Goal: Task Accomplishment & Management: Manage account settings

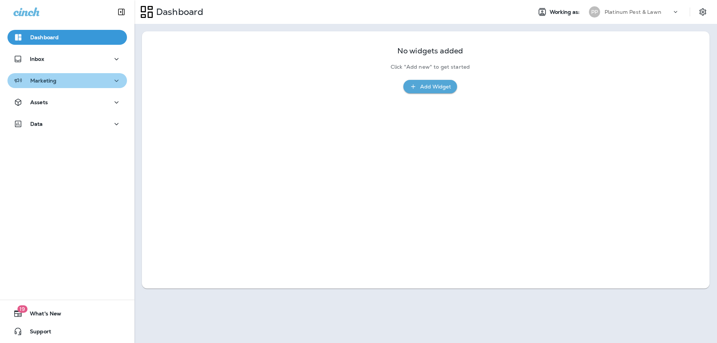
click at [72, 86] on button "Marketing" at bounding box center [67, 80] width 120 height 15
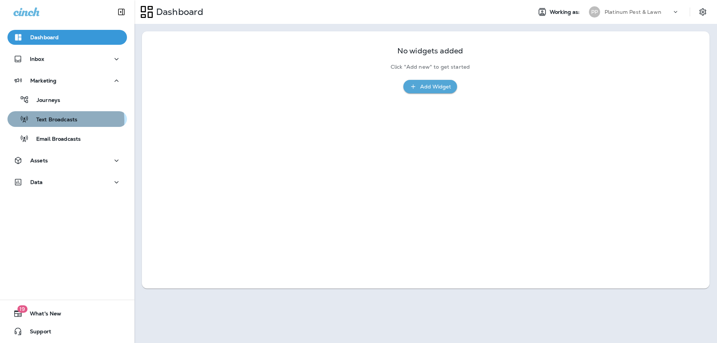
click at [56, 121] on p "Text Broadcasts" at bounding box center [53, 120] width 49 height 7
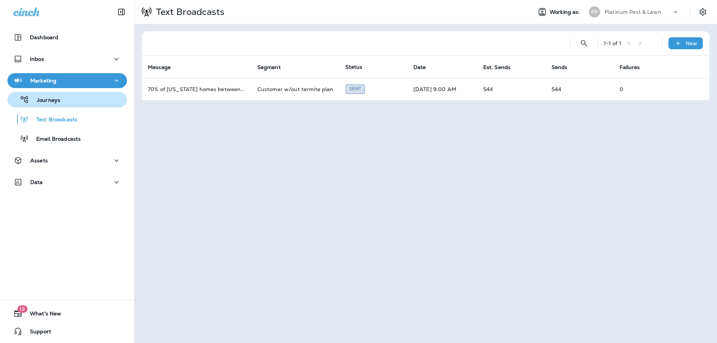
click at [51, 98] on p "Journeys" at bounding box center [44, 100] width 31 height 7
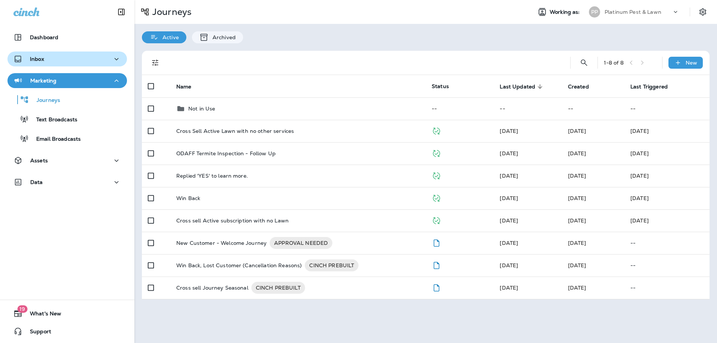
click at [53, 65] on button "Inbox" at bounding box center [67, 59] width 120 height 15
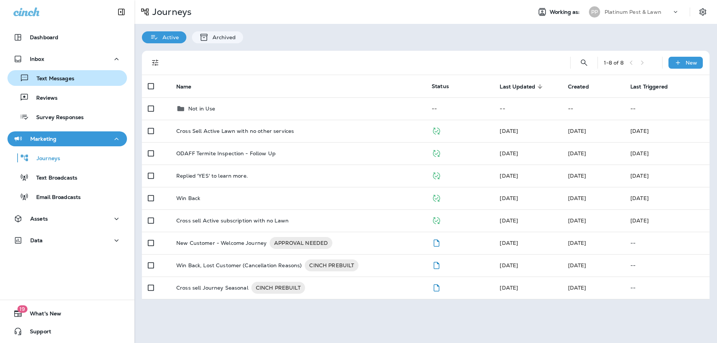
click at [57, 78] on p "Text Messages" at bounding box center [51, 78] width 45 height 7
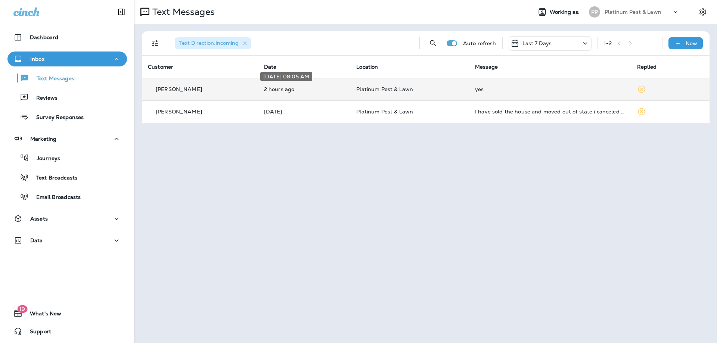
click at [302, 90] on p "2 hours ago" at bounding box center [304, 89] width 81 height 6
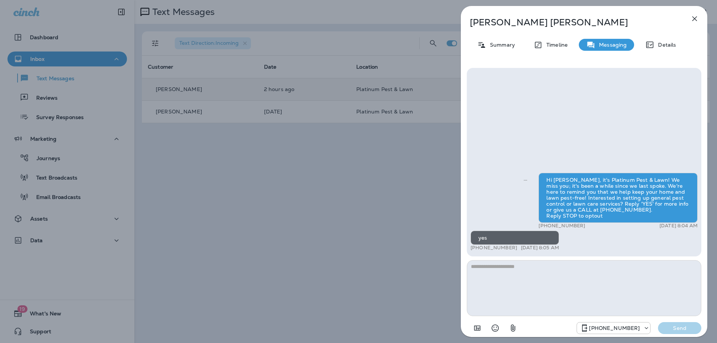
click at [692, 19] on icon "button" at bounding box center [694, 18] width 9 height 9
